Goal: Register for event/course

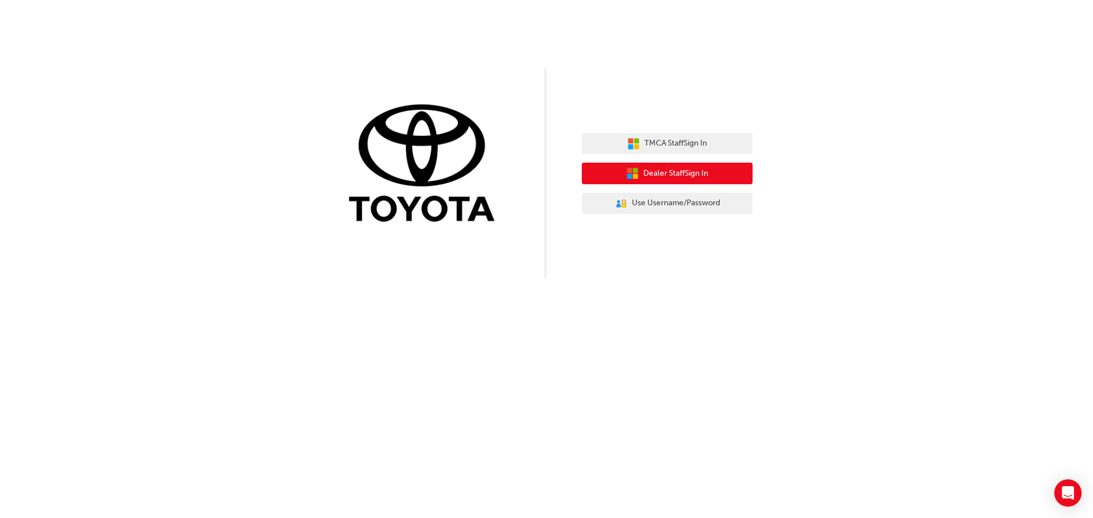
click at [672, 173] on span "Dealer Staff Sign In" at bounding box center [675, 173] width 65 height 13
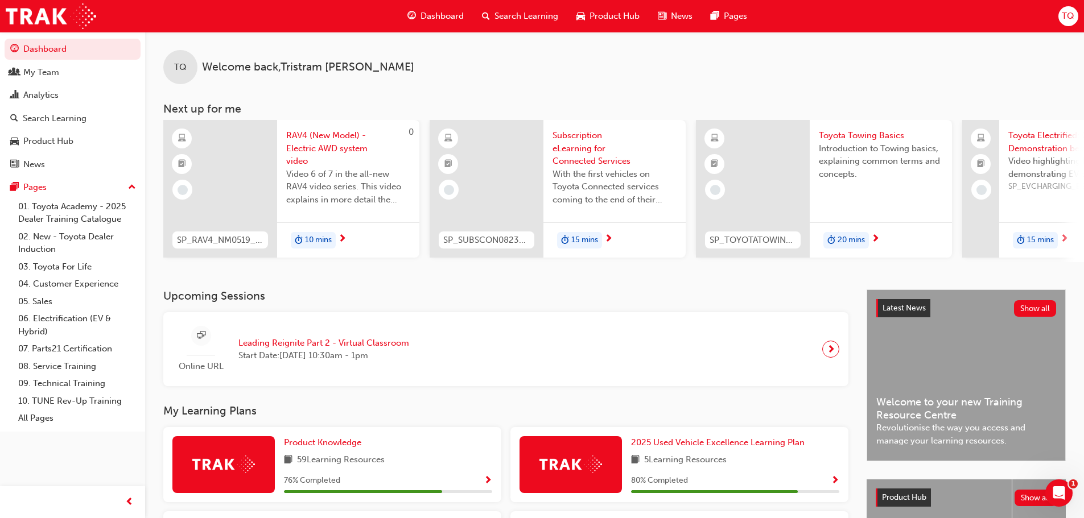
click at [534, 11] on span "Search Learning" at bounding box center [527, 16] width 64 height 13
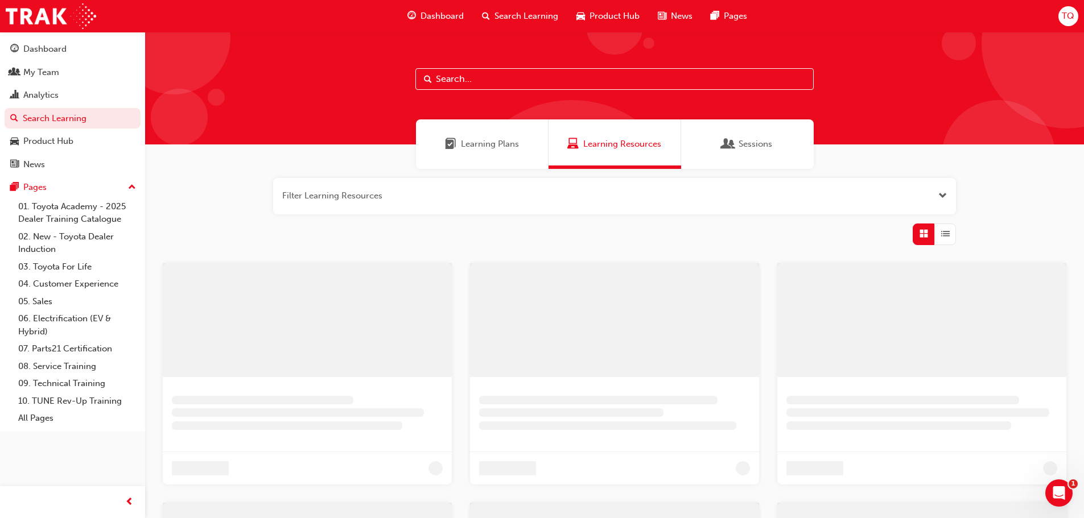
click at [463, 84] on input "text" at bounding box center [614, 79] width 398 height 22
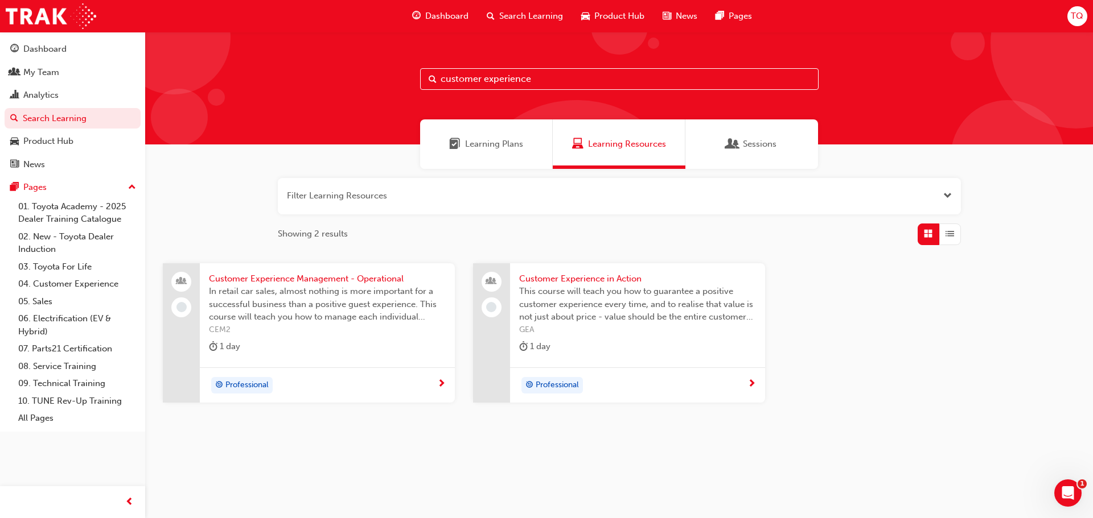
type input "customer experience"
click at [581, 276] on span "Customer Experience in Action" at bounding box center [637, 279] width 237 height 13
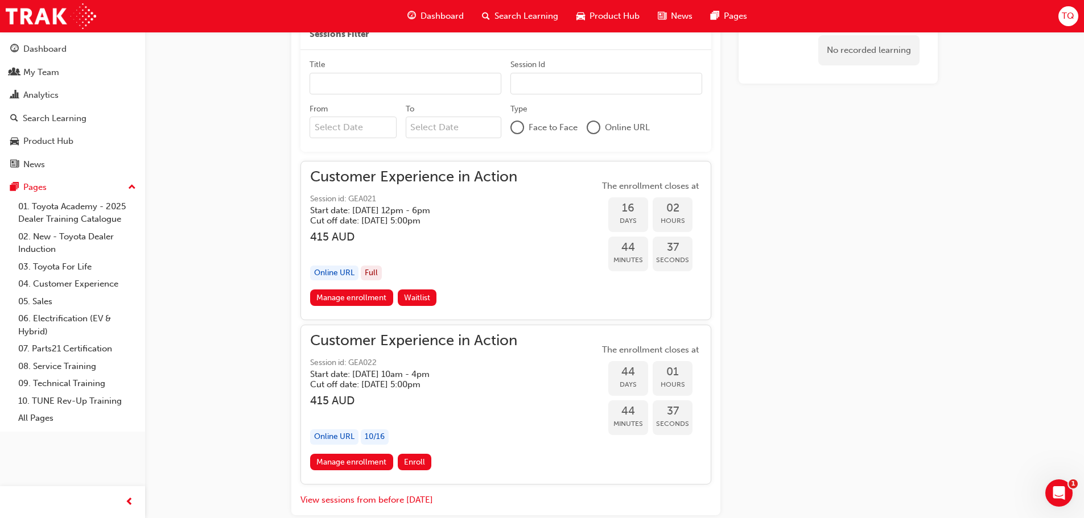
scroll to position [793, 0]
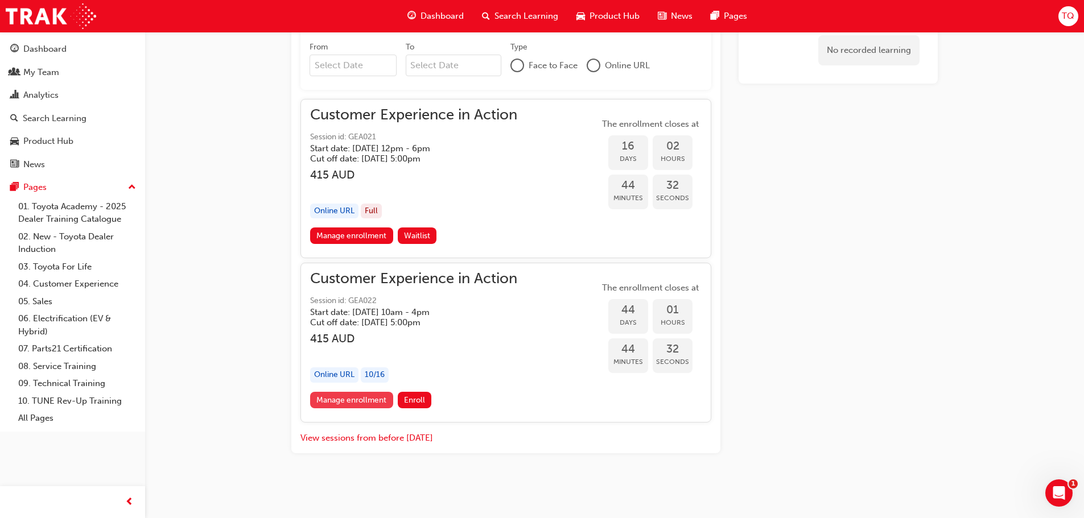
click at [341, 400] on link "Manage enrollment" at bounding box center [351, 400] width 83 height 17
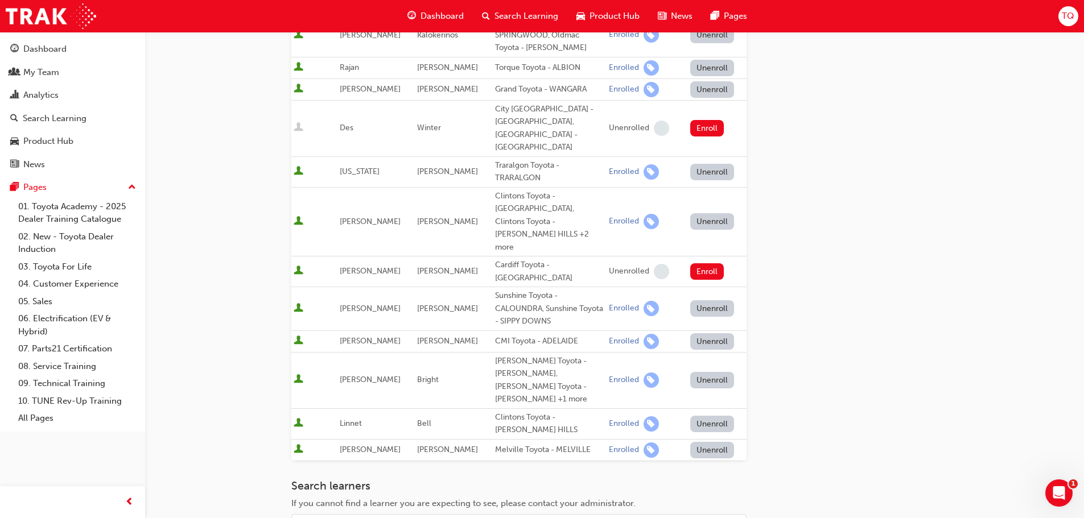
scroll to position [228, 0]
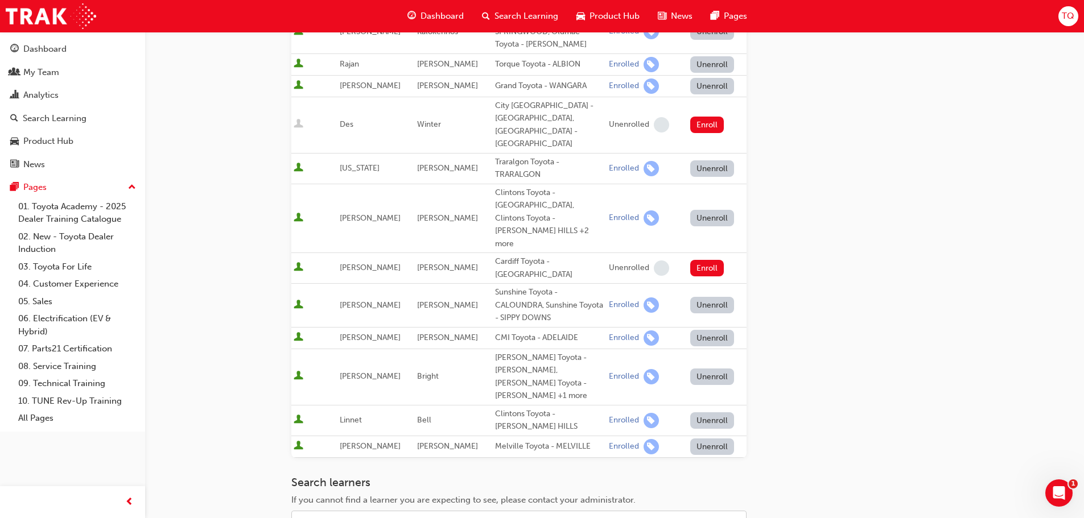
click at [354, 512] on div "Name" at bounding box center [510, 522] width 437 height 20
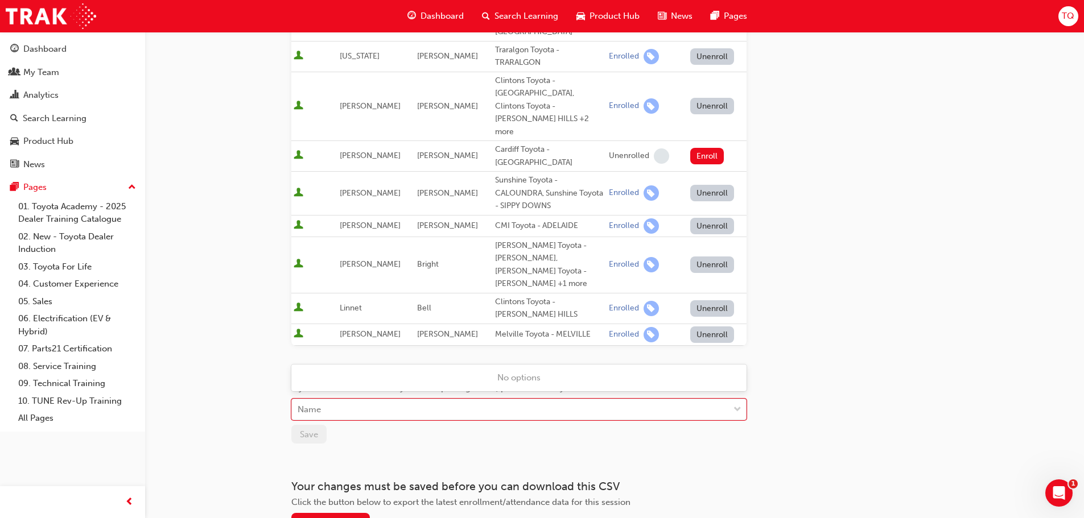
scroll to position [341, 0]
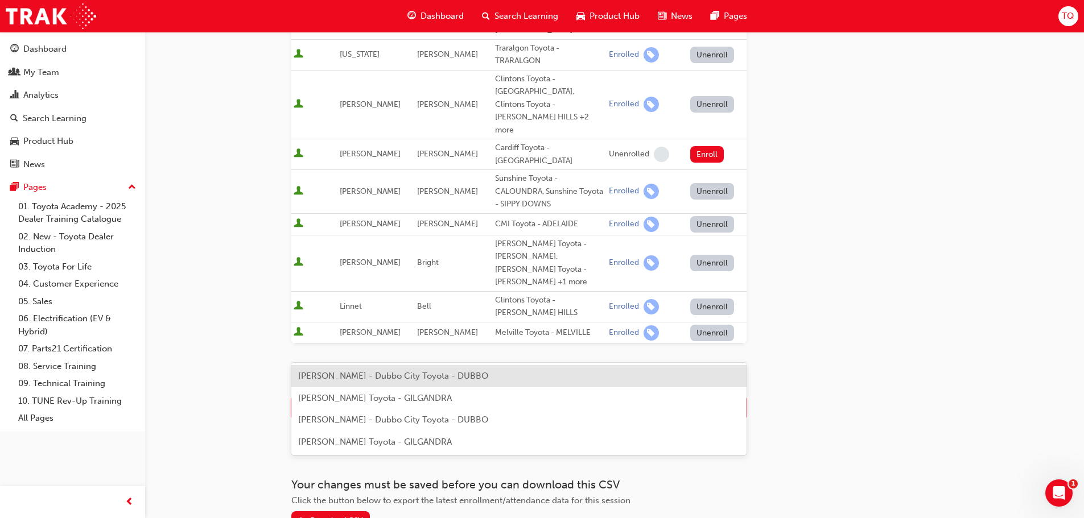
type input "Micha"
click at [332, 377] on span "[PERSON_NAME] - Dubbo City Toyota - DUBBO" at bounding box center [393, 376] width 190 height 10
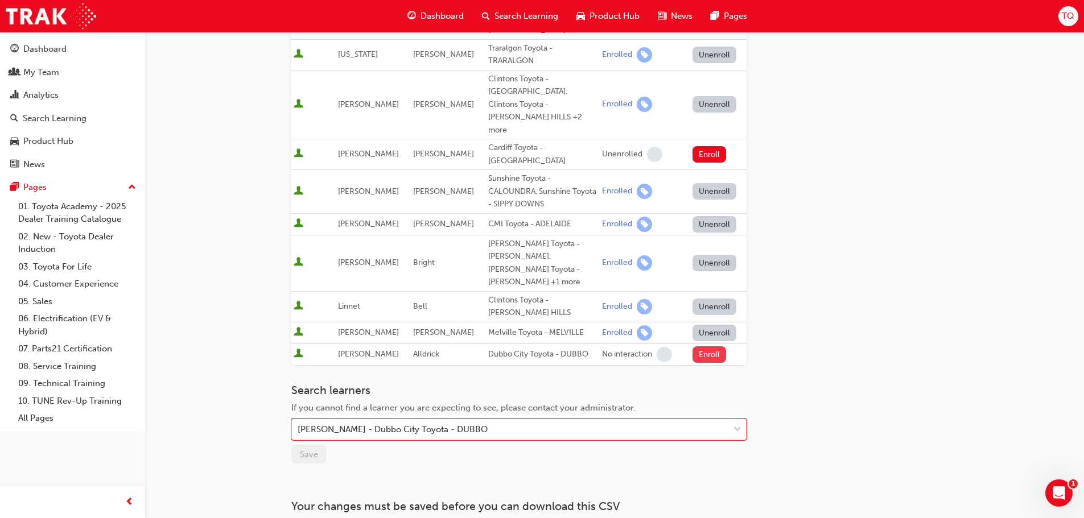
click at [704, 347] on button "Enroll" at bounding box center [710, 355] width 34 height 17
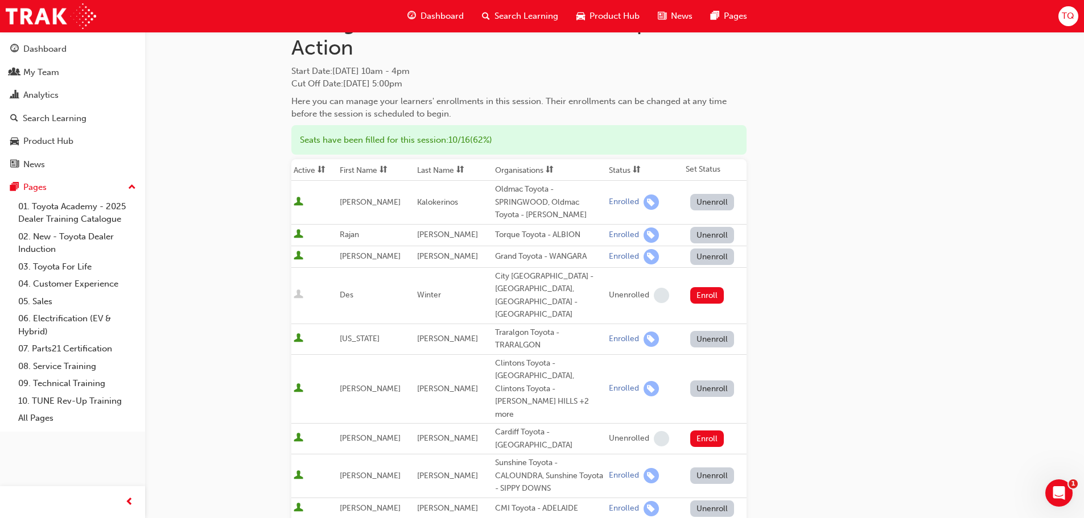
scroll to position [0, 0]
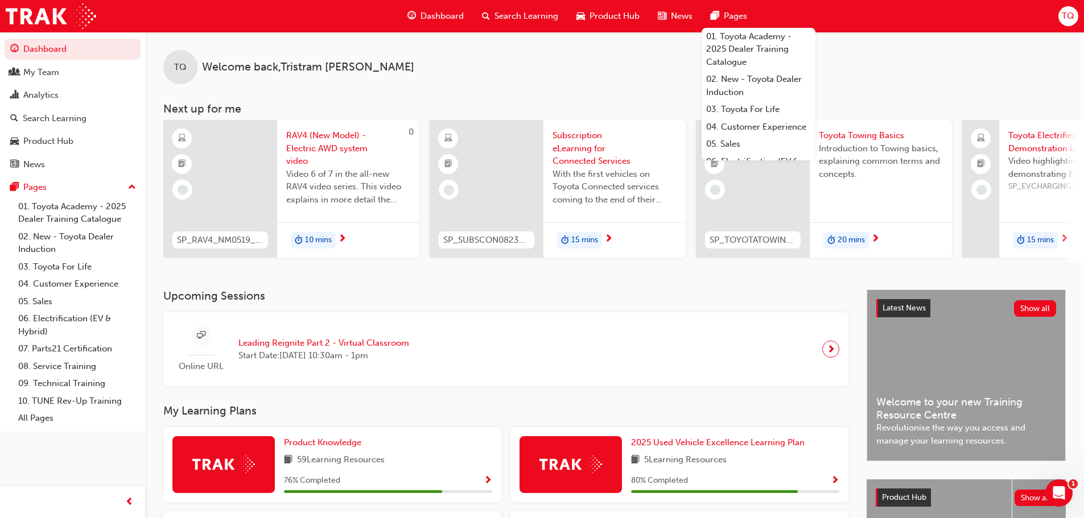
click at [506, 14] on span "Search Learning" at bounding box center [527, 16] width 64 height 13
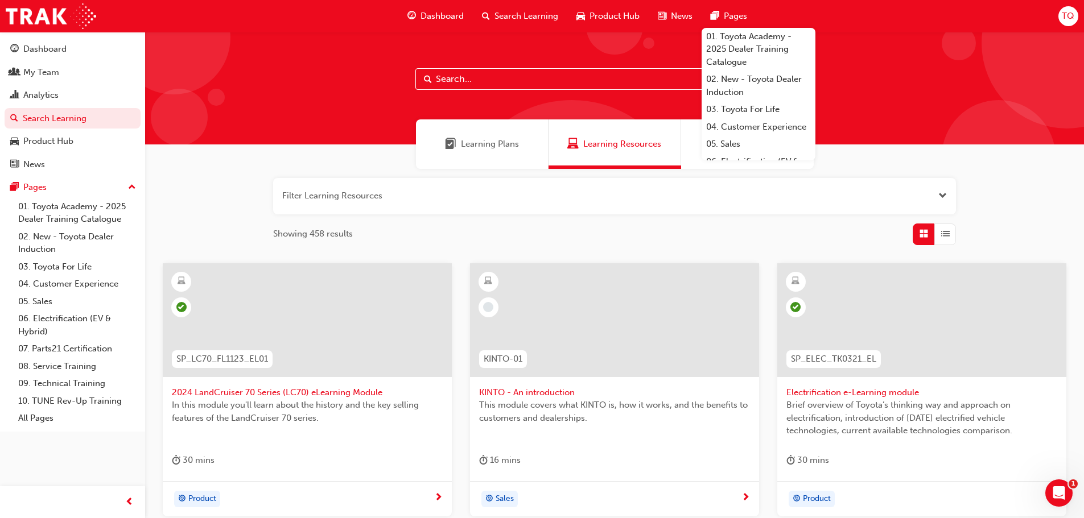
click at [539, 85] on input "text" at bounding box center [614, 79] width 398 height 22
type input "customer experience"
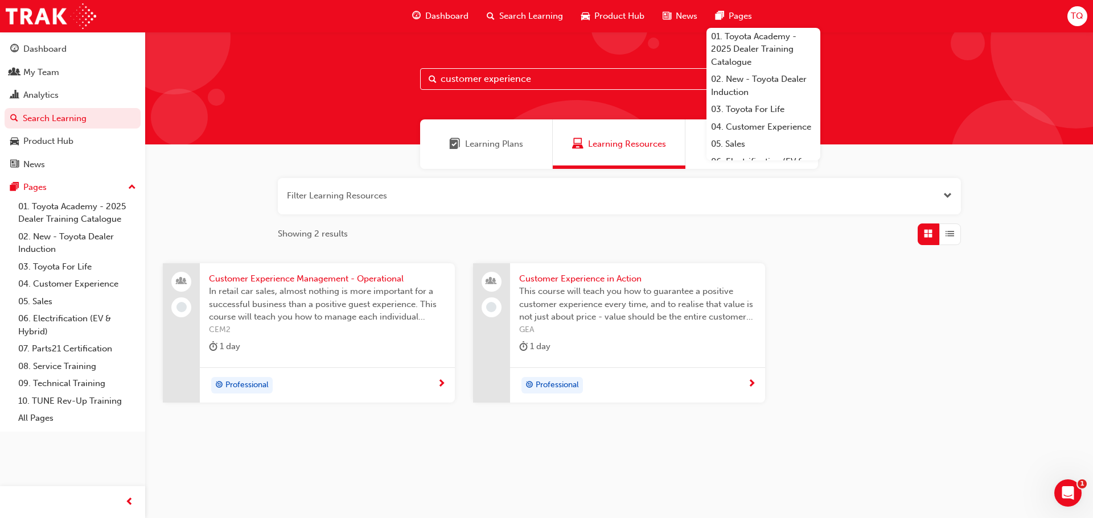
click at [581, 302] on span "This course will teach you how to guarantee a positive customer experience ever…" at bounding box center [637, 304] width 237 height 39
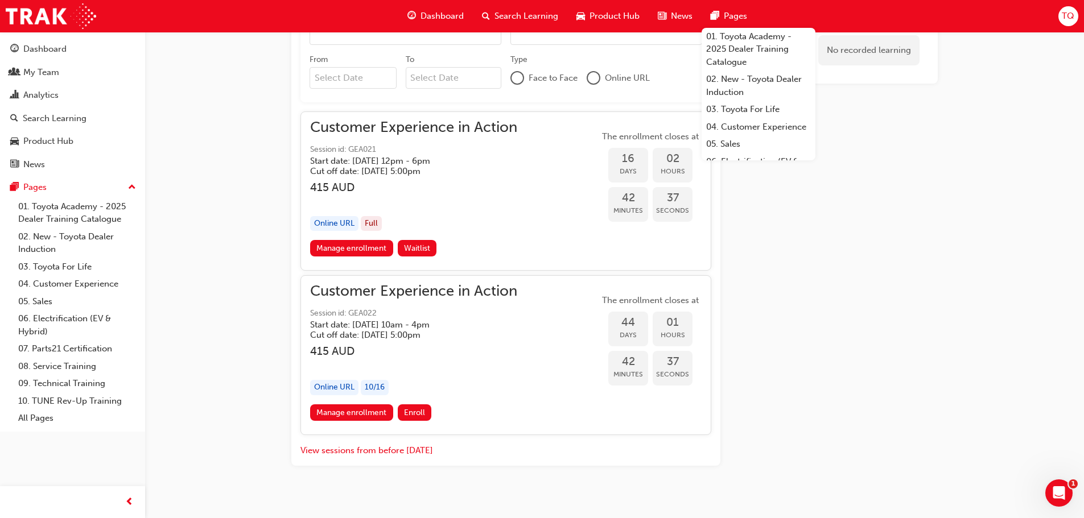
scroll to position [793, 0]
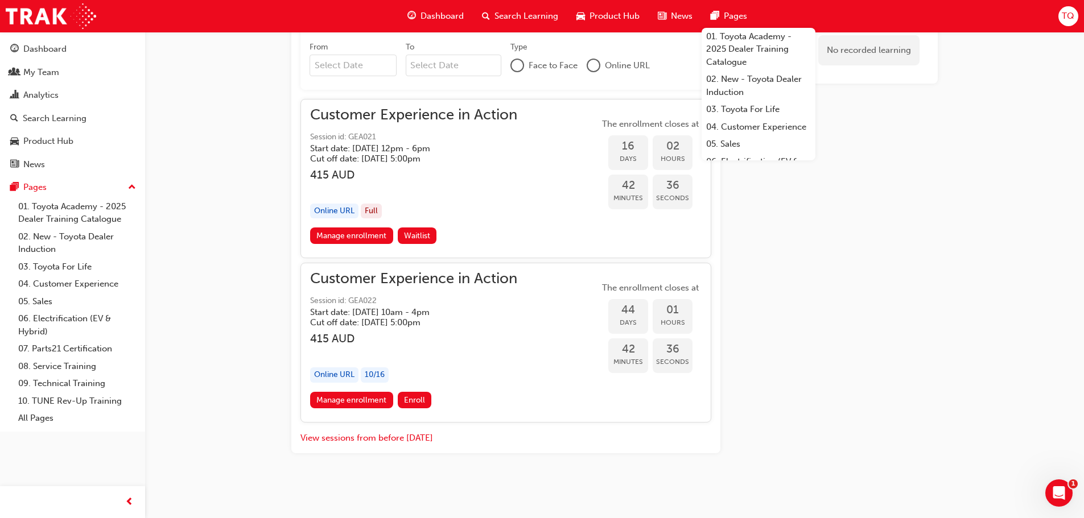
click at [366, 290] on div "Customer Experience in Action Session id: GEA022 Start date: Thu 9 Oct 2025 , 1…" at bounding box center [413, 300] width 207 height 55
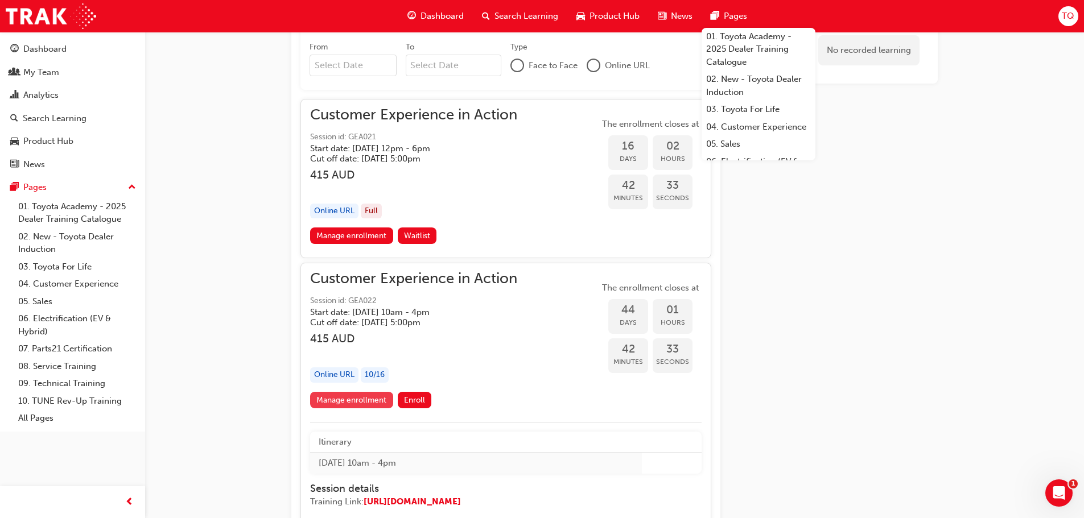
click at [363, 397] on link "Manage enrollment" at bounding box center [351, 400] width 83 height 17
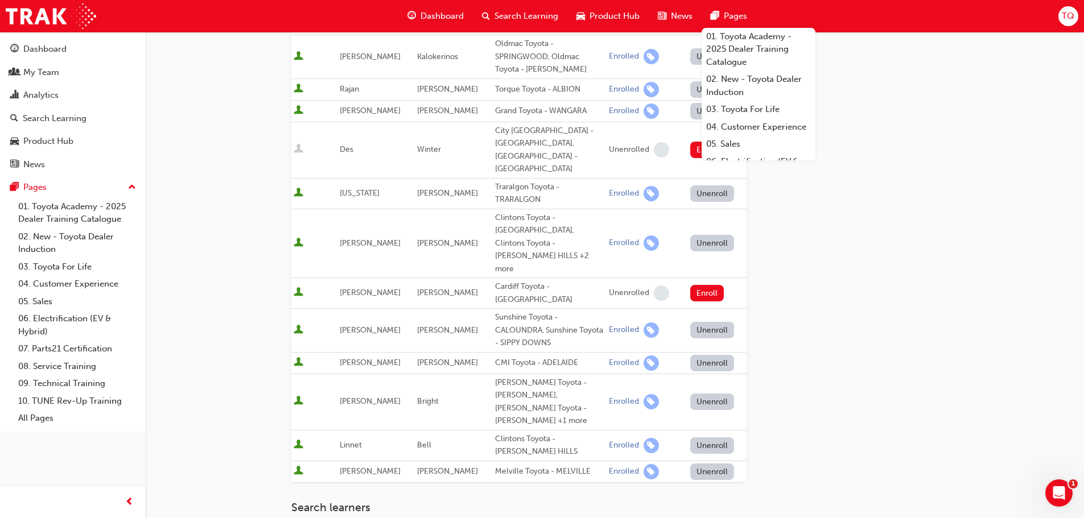
scroll to position [228, 0]
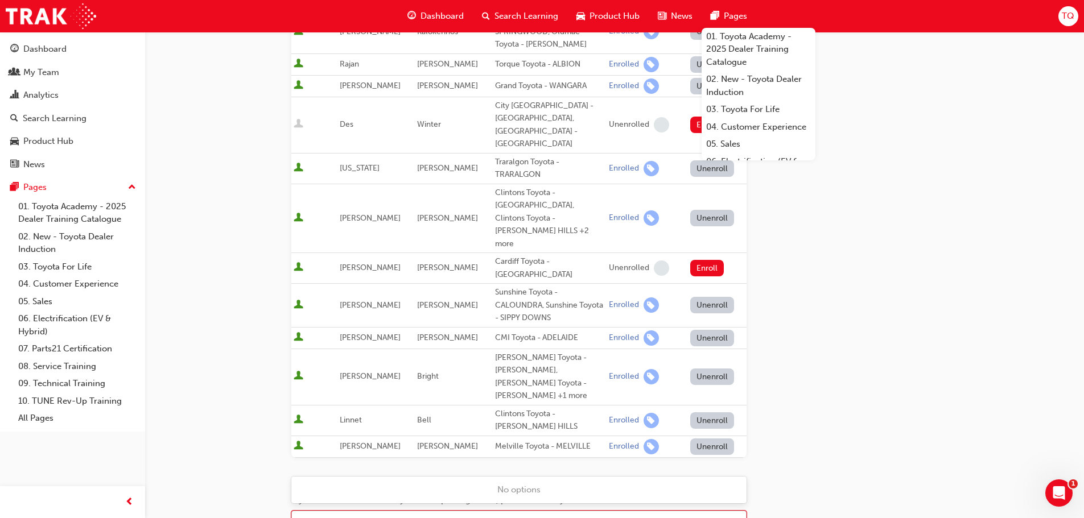
click at [330, 512] on div "Name" at bounding box center [510, 522] width 437 height 20
type input "mich"
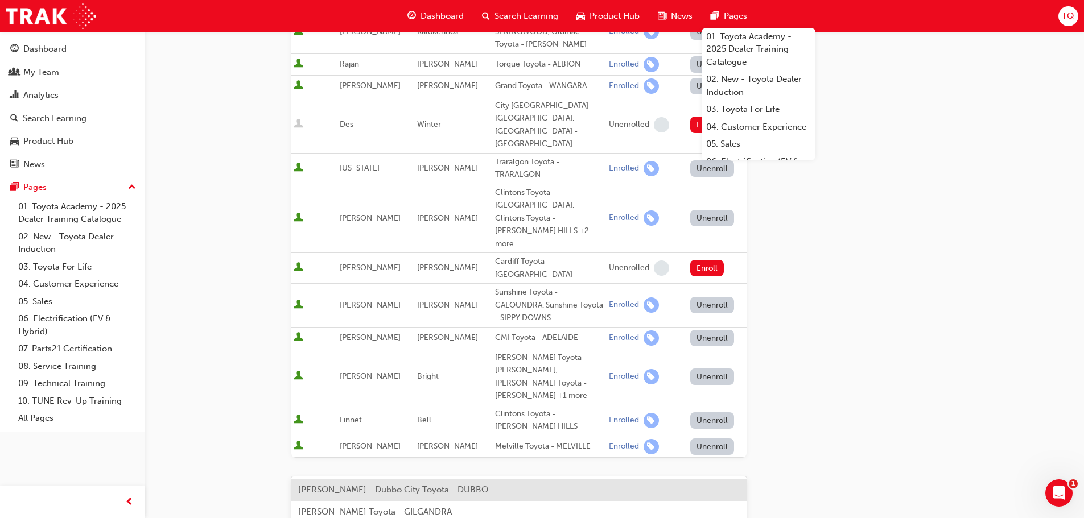
click at [331, 487] on span "[PERSON_NAME] - Dubbo City Toyota - DUBBO" at bounding box center [393, 490] width 190 height 10
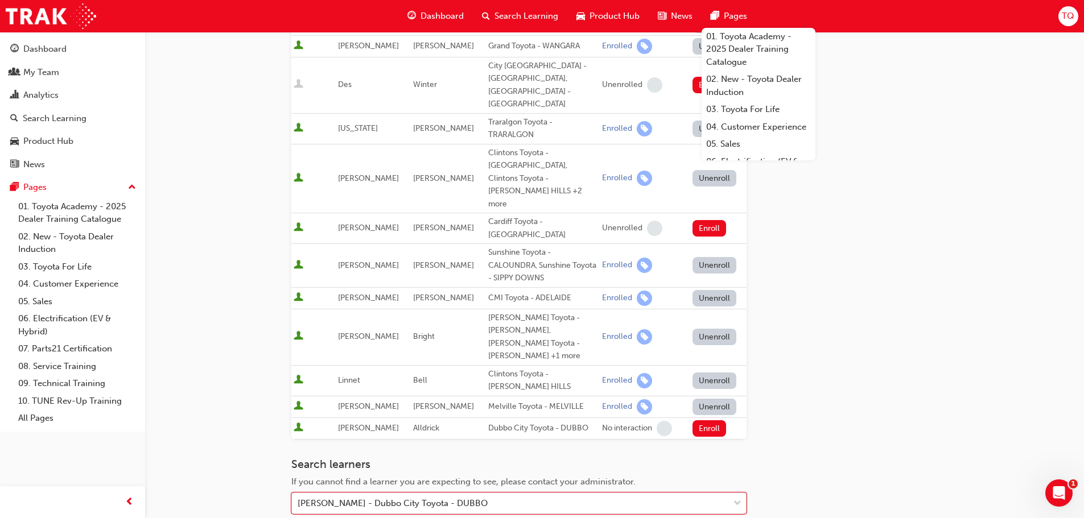
scroll to position [285, 0]
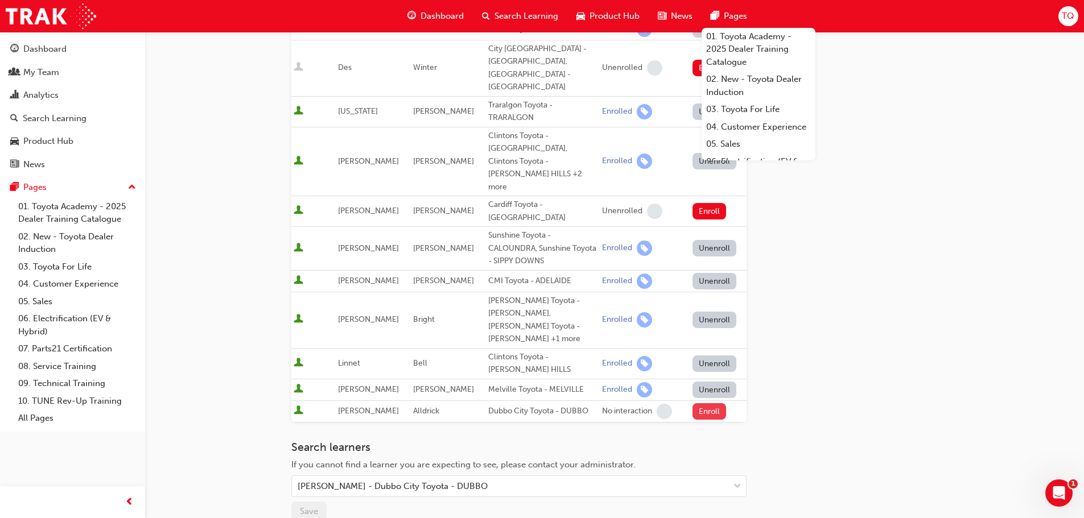
click at [711, 404] on button "Enroll" at bounding box center [710, 412] width 34 height 17
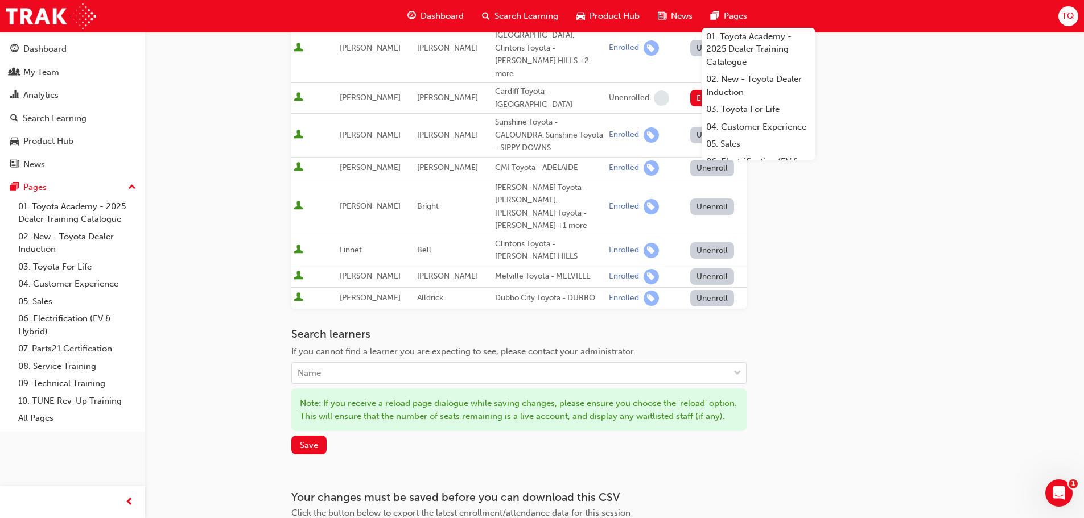
scroll to position [398, 0]
click at [315, 440] on span "Save" at bounding box center [309, 445] width 18 height 10
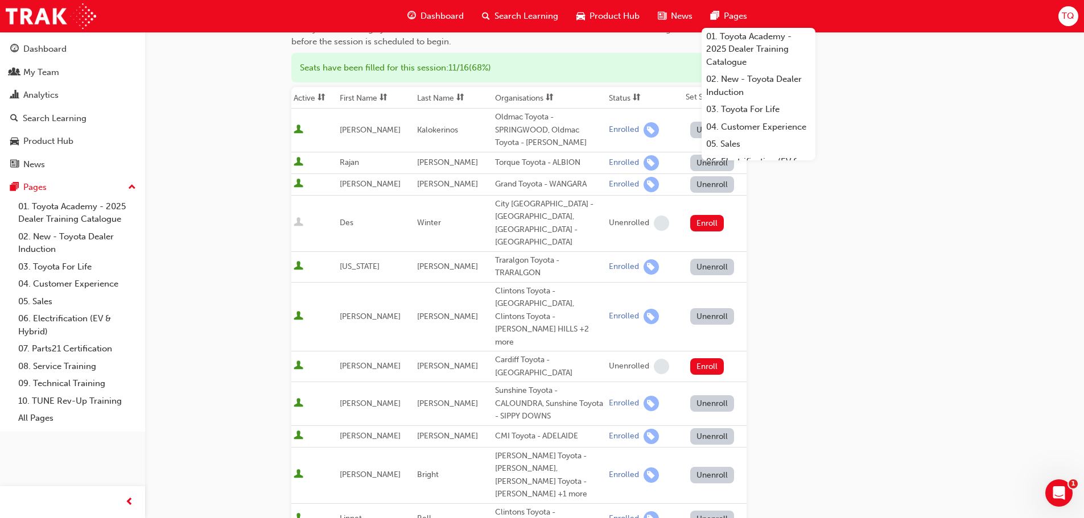
scroll to position [38, 0]
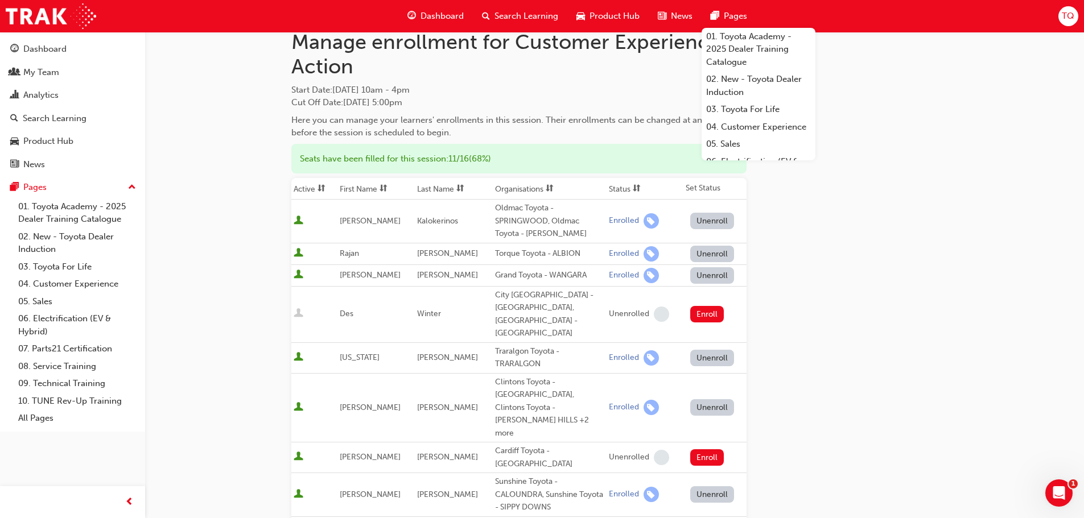
drag, startPoint x: 826, startPoint y: 322, endPoint x: 819, endPoint y: 314, distance: 10.5
click at [826, 321] on div "Go to session detail page Manage enrollment for Customer Experience in Action S…" at bounding box center [614, 425] width 647 height 862
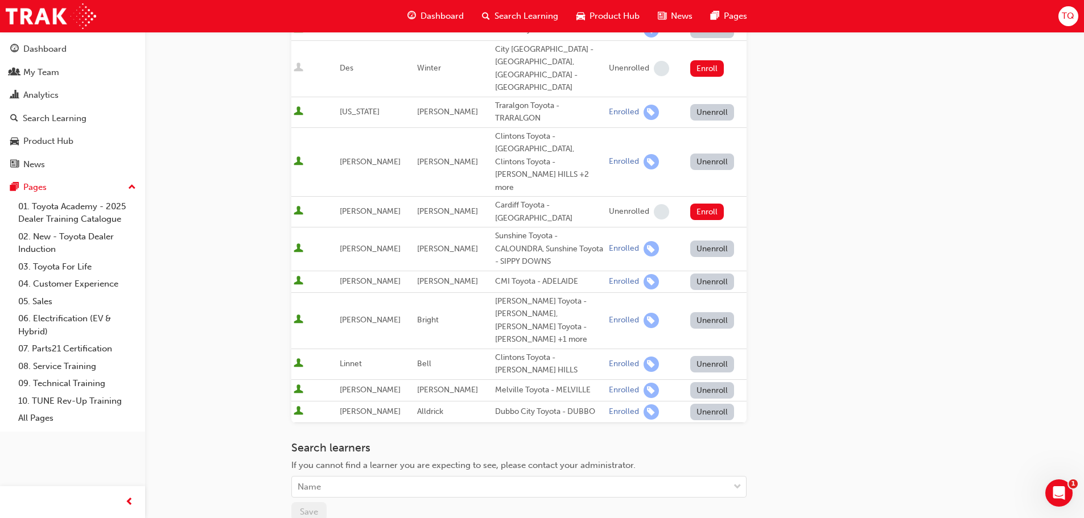
scroll to position [285, 0]
